Goal: Task Accomplishment & Management: Use online tool/utility

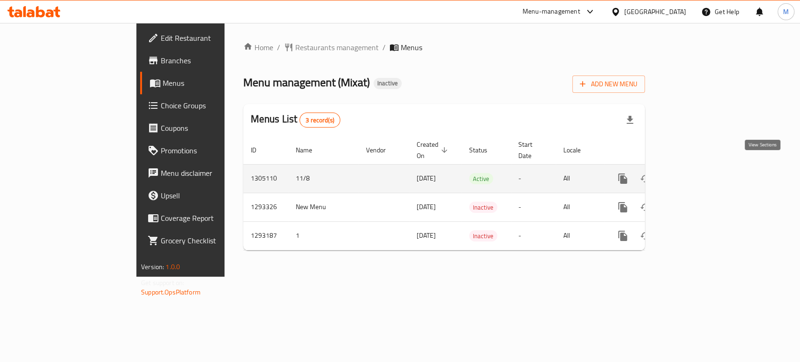
click at [696, 173] on icon "enhanced table" at bounding box center [690, 178] width 11 height 11
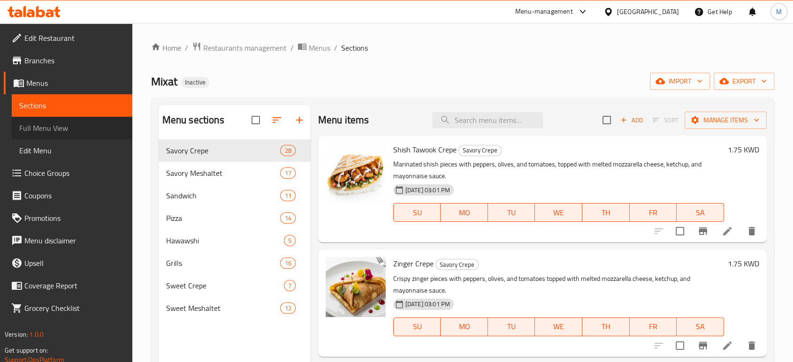
click at [74, 130] on span "Full Menu View" at bounding box center [72, 127] width 106 height 11
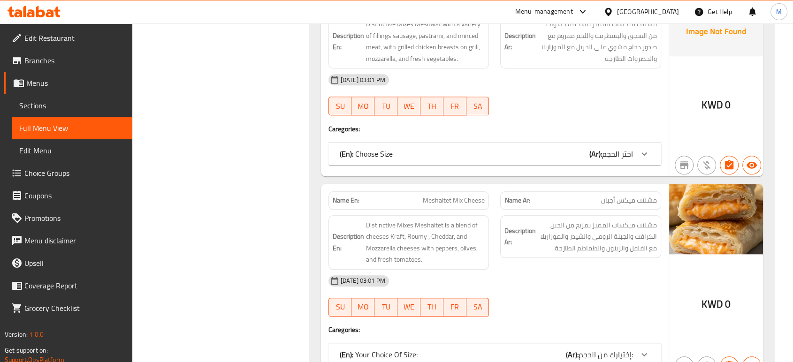
scroll to position [4859, 0]
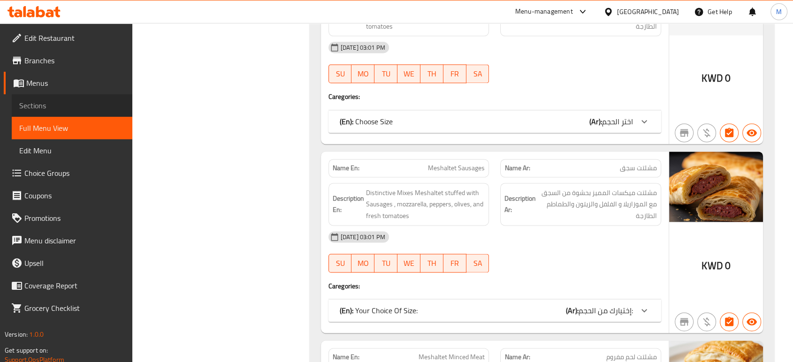
click at [34, 111] on span "Sections" at bounding box center [72, 105] width 106 height 11
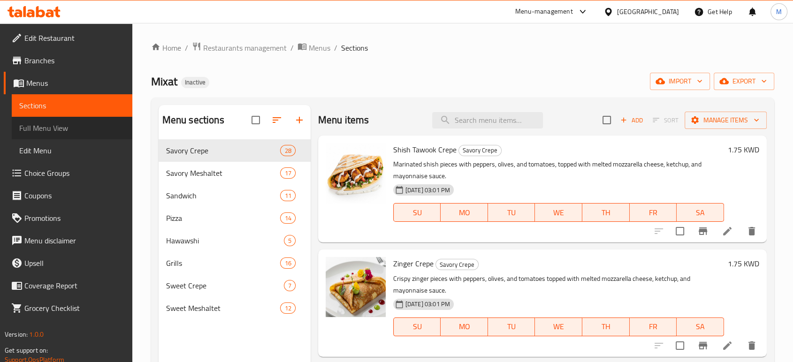
click at [49, 124] on span "Full Menu View" at bounding box center [72, 127] width 106 height 11
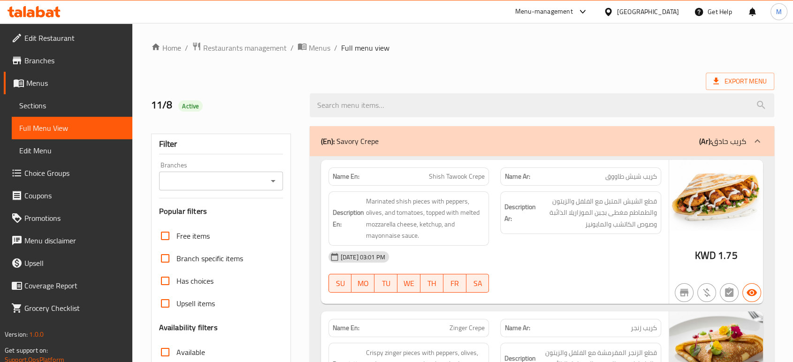
click at [502, 51] on ol "Home / Restaurants management / Menus / Full menu view" at bounding box center [462, 48] width 623 height 12
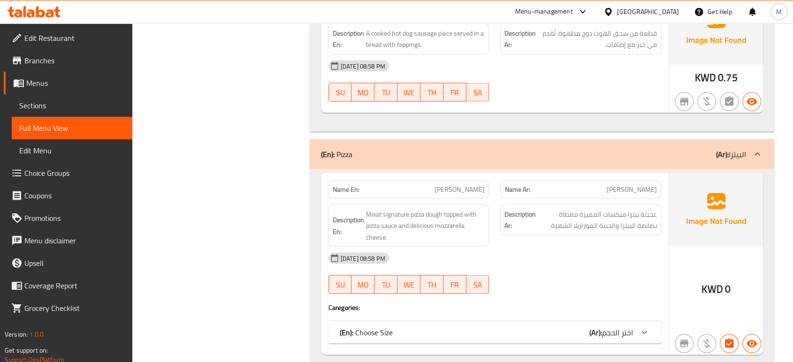
scroll to position [9007, 0]
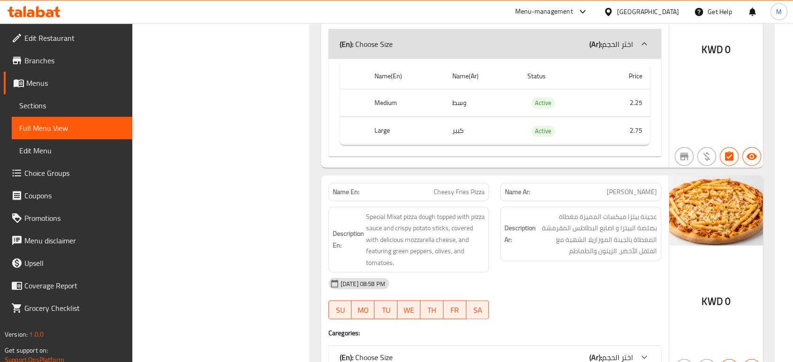
scroll to position [9299, 0]
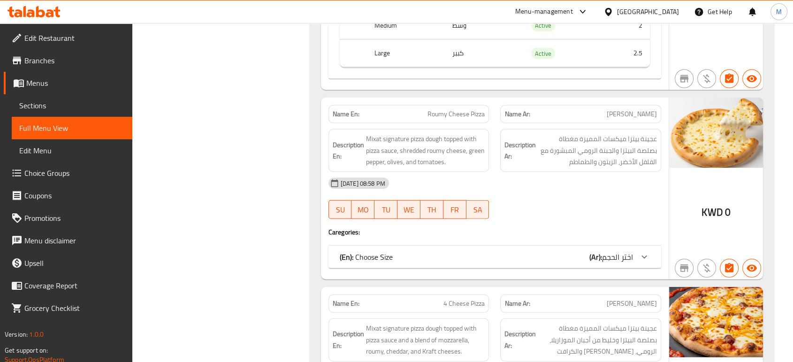
scroll to position [9695, 0]
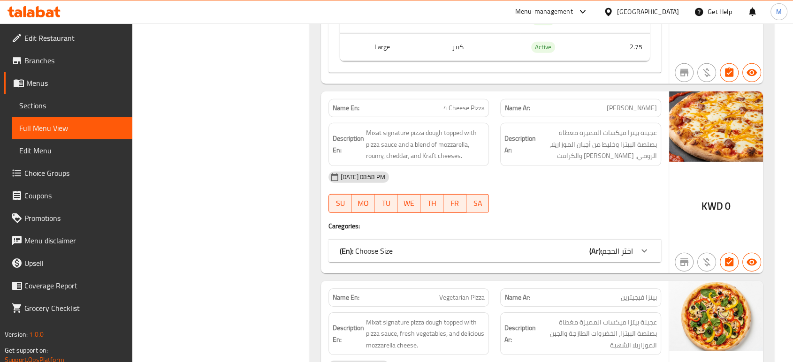
scroll to position [10007, 0]
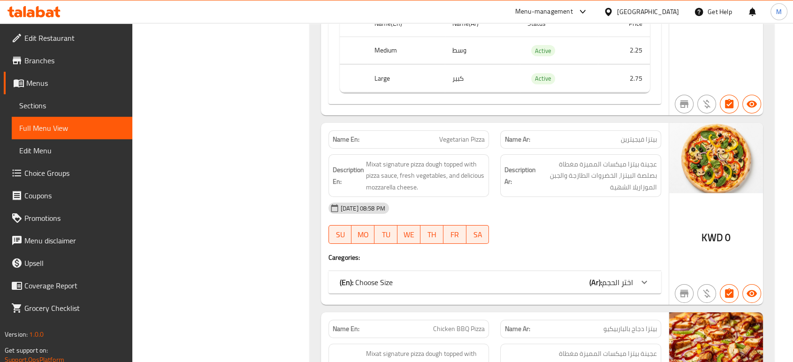
scroll to position [10257, 0]
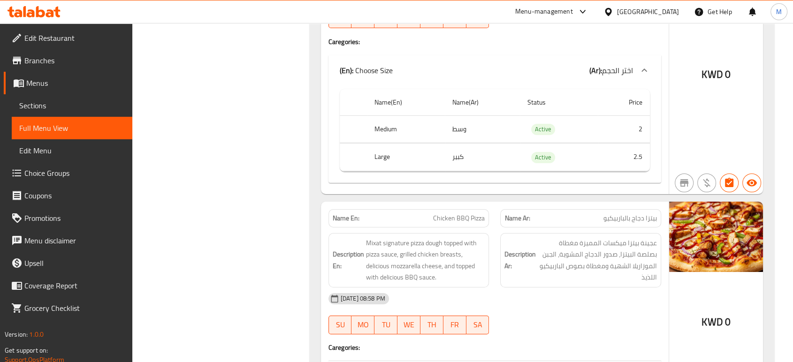
scroll to position [10521, 0]
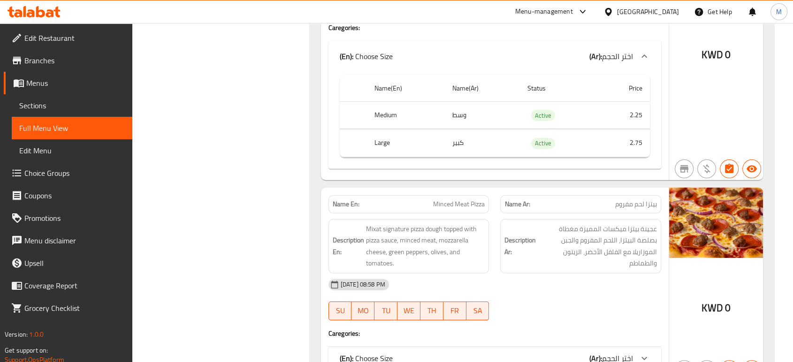
scroll to position [10834, 0]
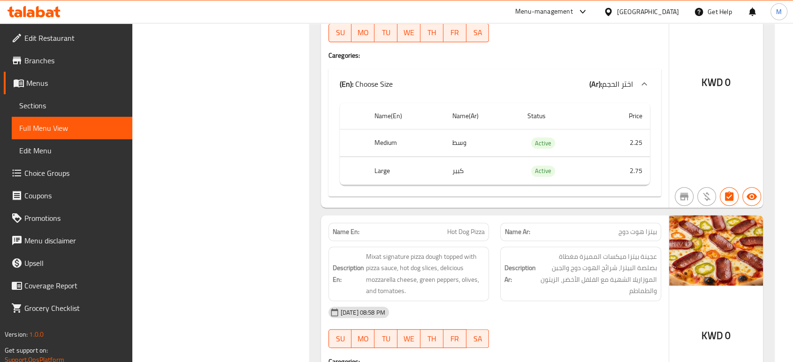
scroll to position [11084, 0]
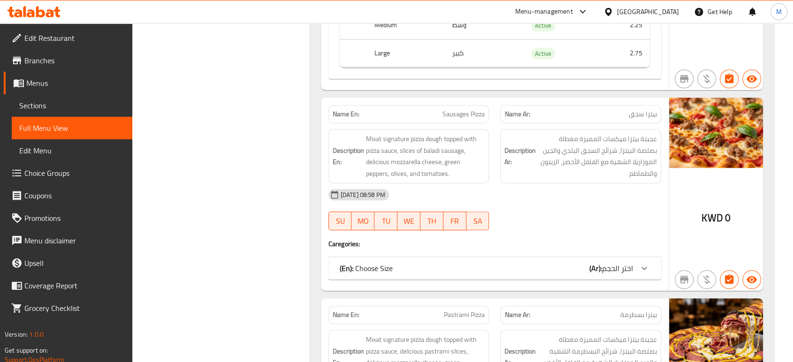
scroll to position [11501, 0]
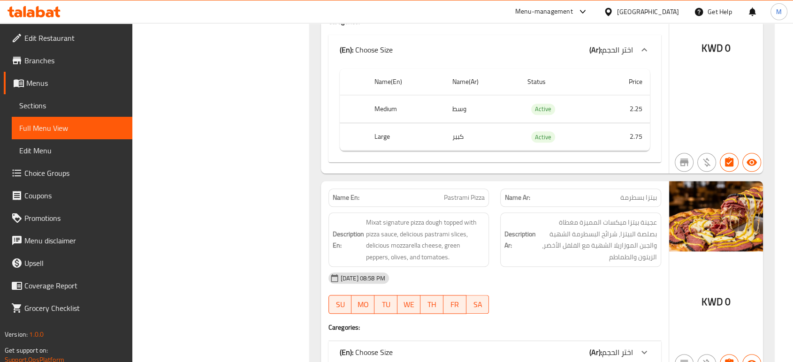
scroll to position [11737, 0]
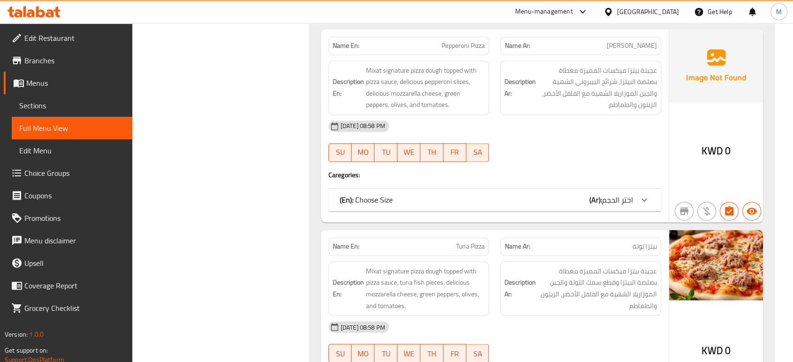
scroll to position [12175, 0]
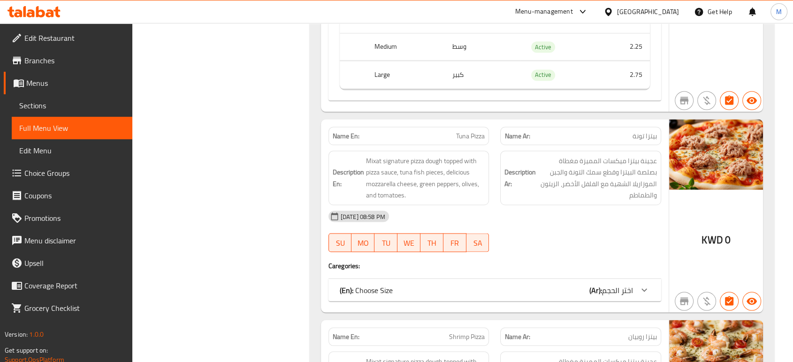
scroll to position [12425, 0]
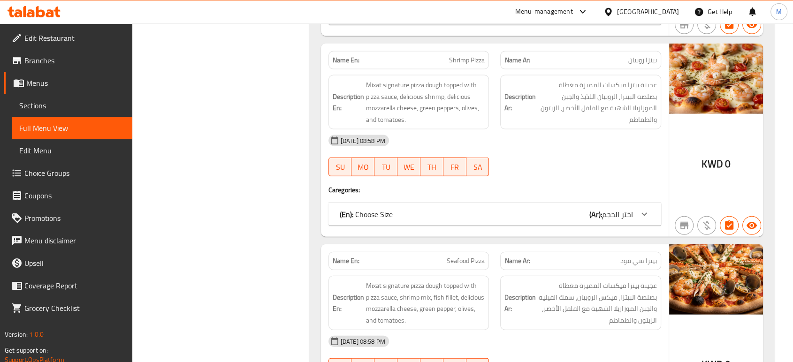
scroll to position [12767, 0]
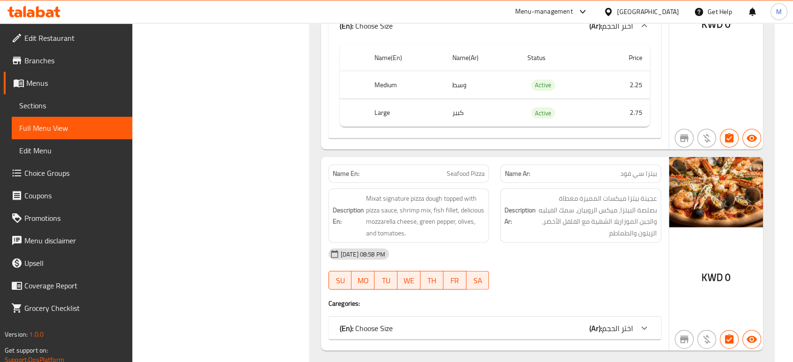
scroll to position [12975, 0]
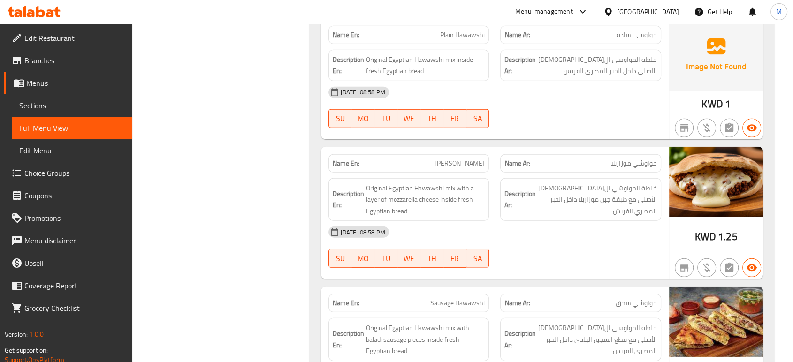
scroll to position [13489, 0]
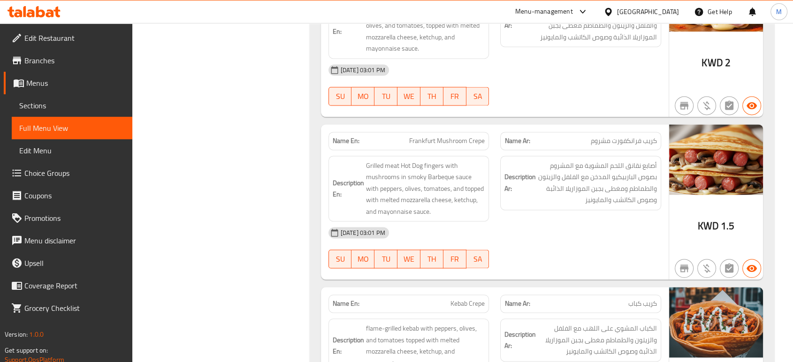
scroll to position [50, 0]
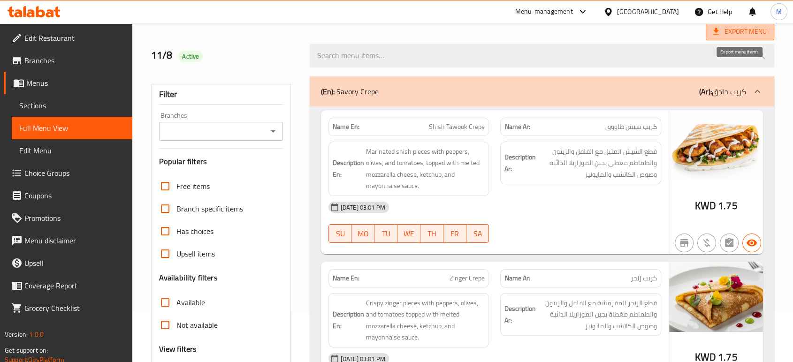
click at [726, 34] on span "Export Menu" at bounding box center [739, 32] width 53 height 12
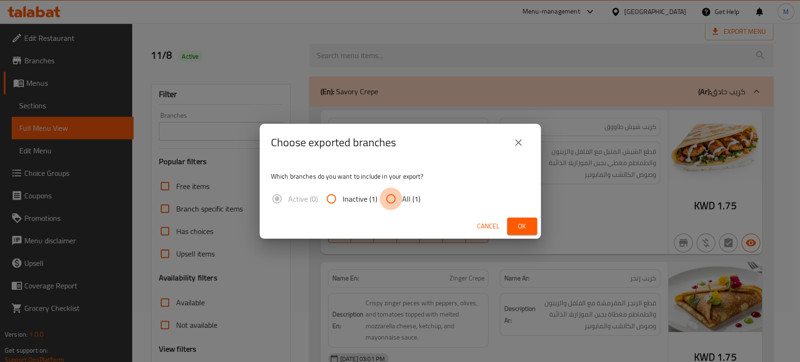
click at [390, 200] on input "All (1)" at bounding box center [391, 199] width 23 height 23
radio input "true"
click at [529, 224] on span "Ok" at bounding box center [522, 226] width 15 height 12
